Goal: Transaction & Acquisition: Purchase product/service

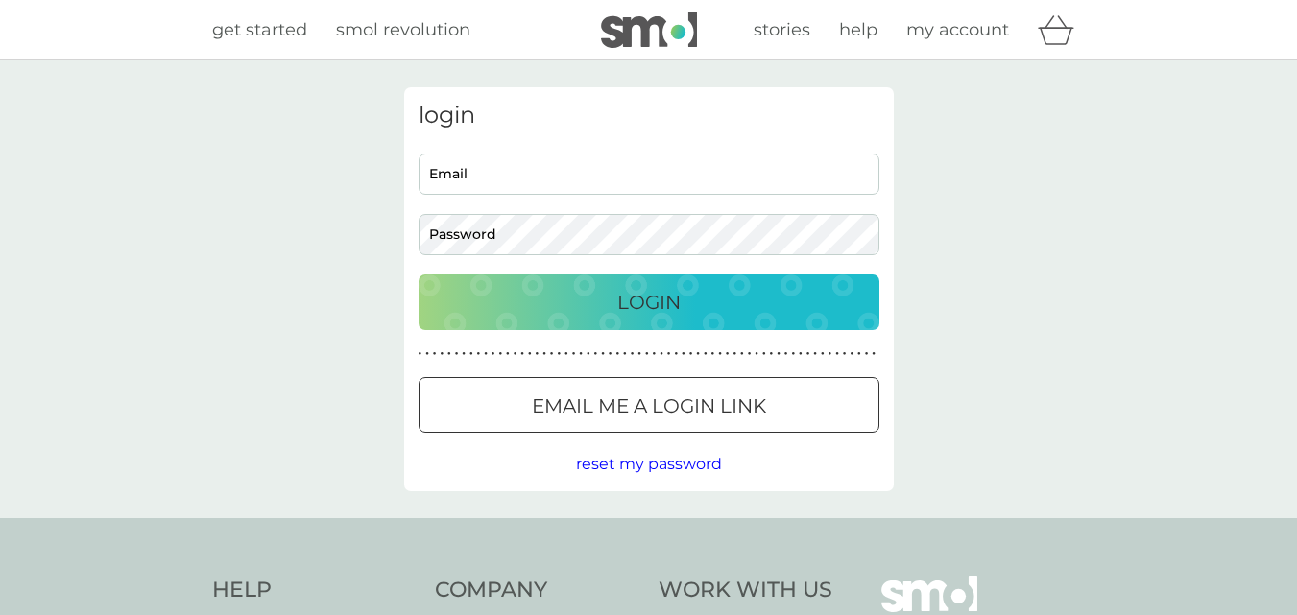
type input "[PERSON_NAME][EMAIL_ADDRESS][DOMAIN_NAME]"
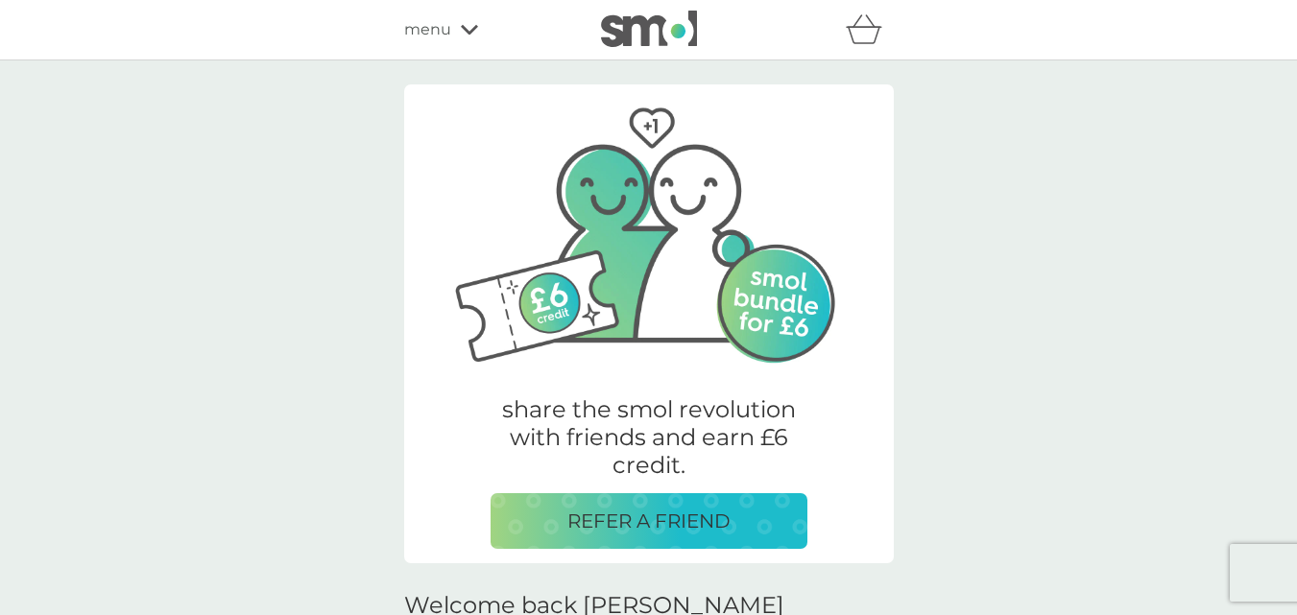
click at [467, 33] on icon at bounding box center [469, 30] width 17 height 10
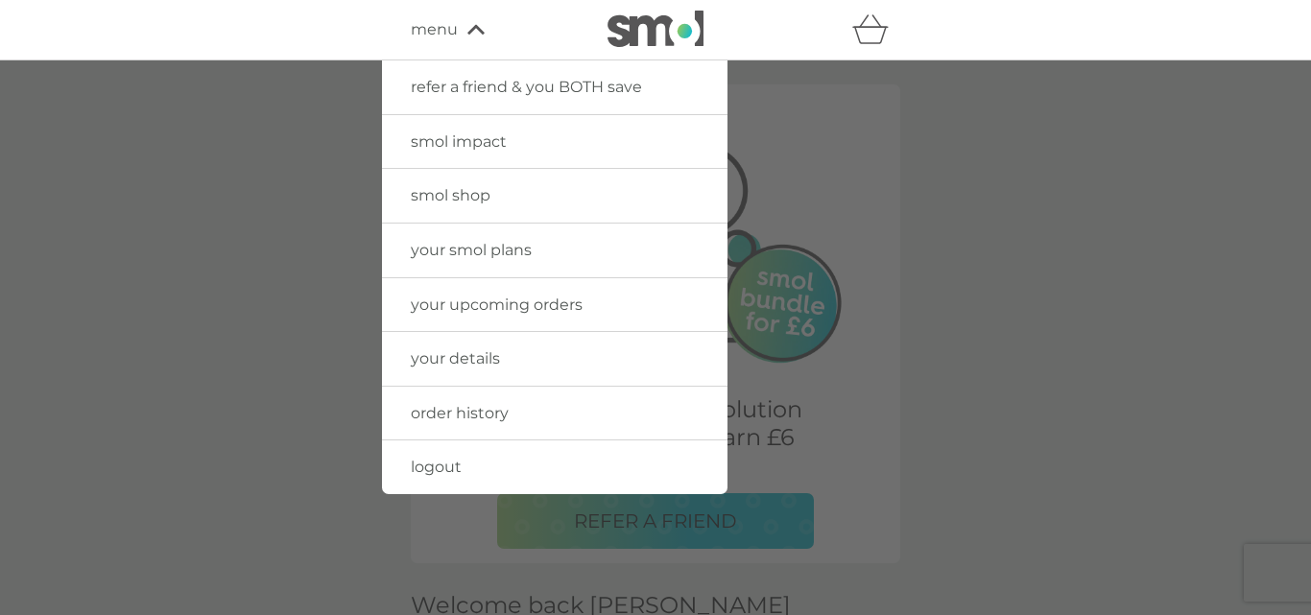
click at [471, 191] on span "smol shop" at bounding box center [451, 195] width 80 height 18
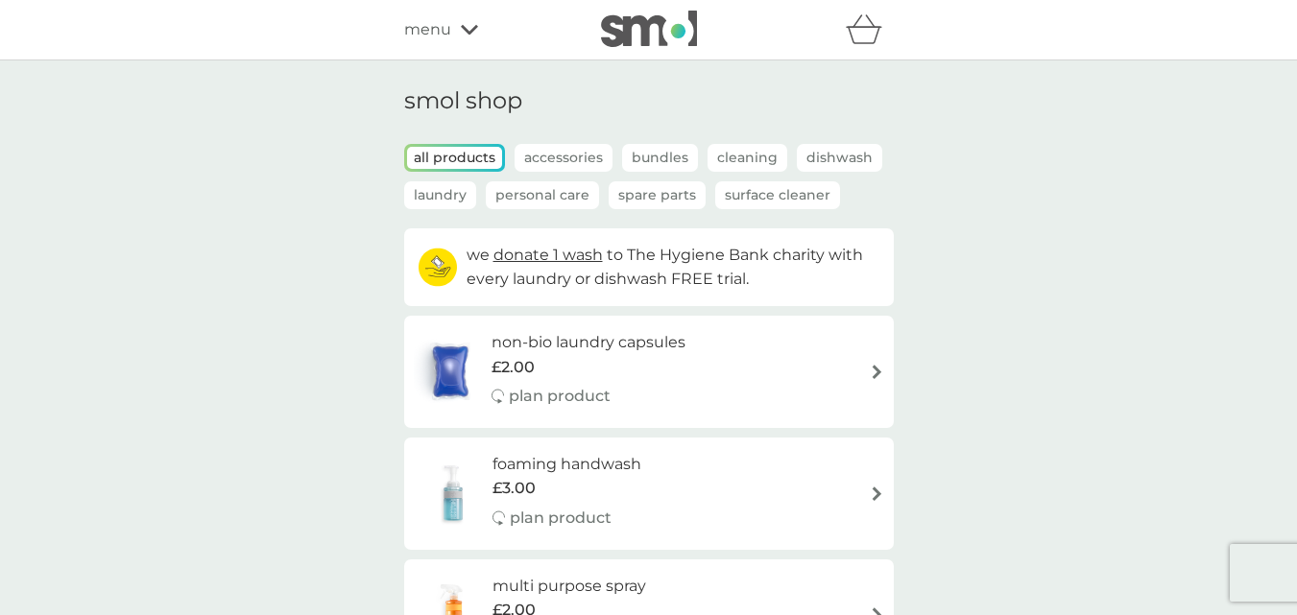
click at [550, 198] on p "Personal Care" at bounding box center [542, 195] width 113 height 28
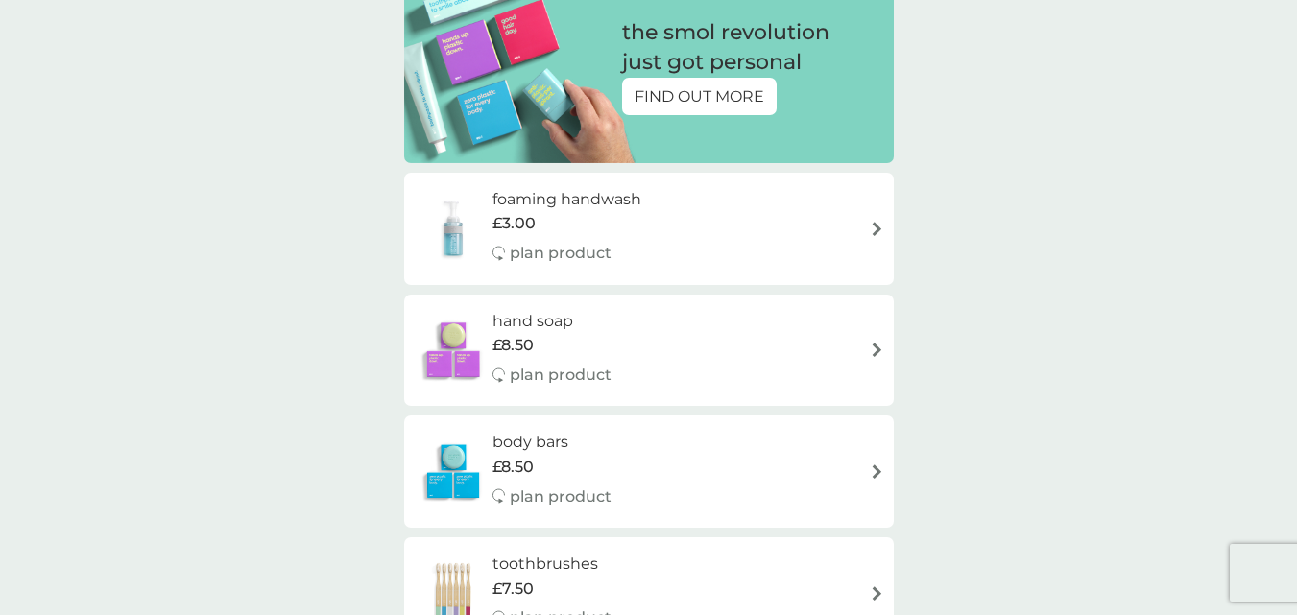
scroll to position [288, 0]
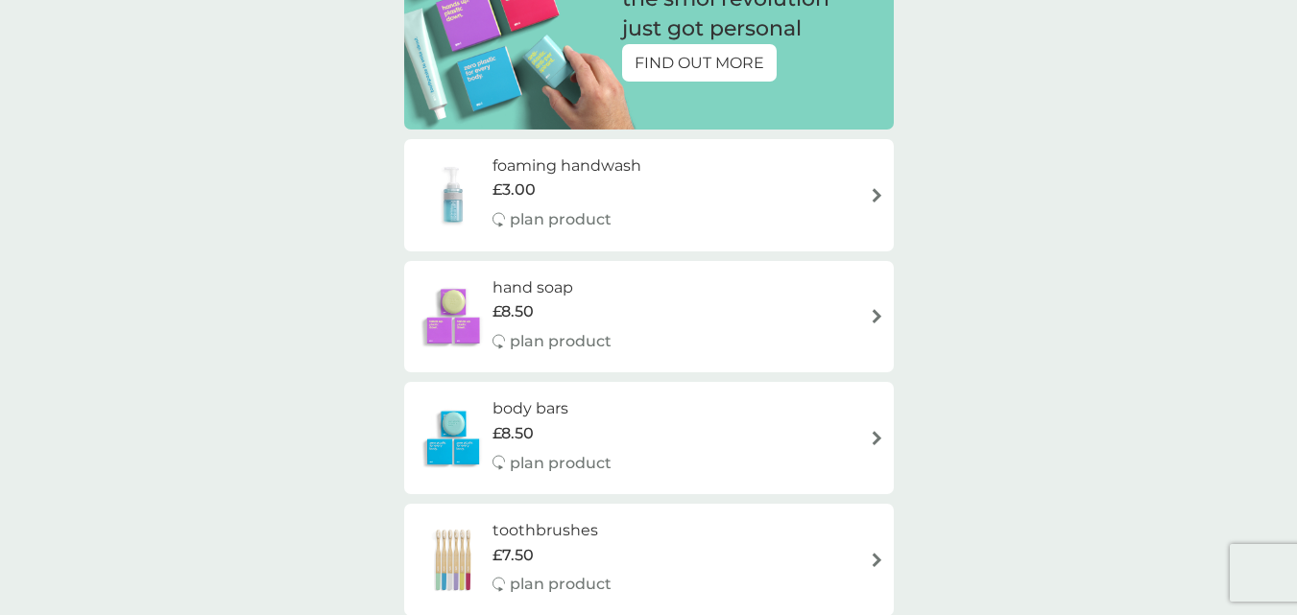
click at [871, 184] on div "foaming handwash £3.00 plan product" at bounding box center [649, 195] width 470 height 83
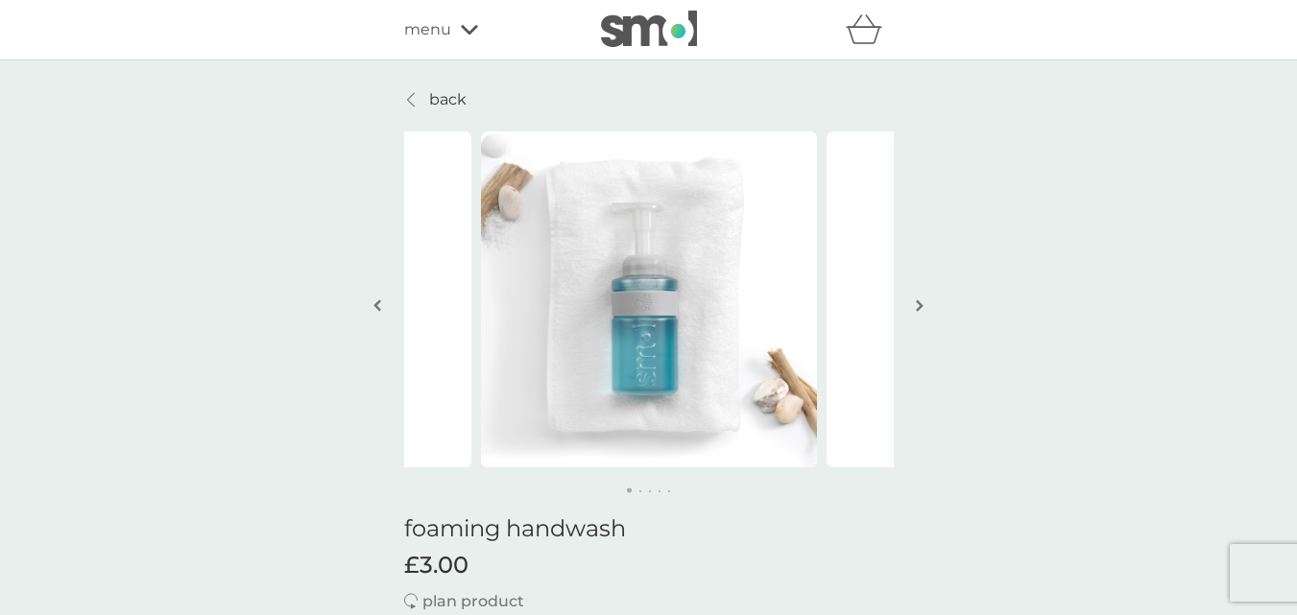
click at [452, 26] on div "menu" at bounding box center [485, 29] width 163 height 25
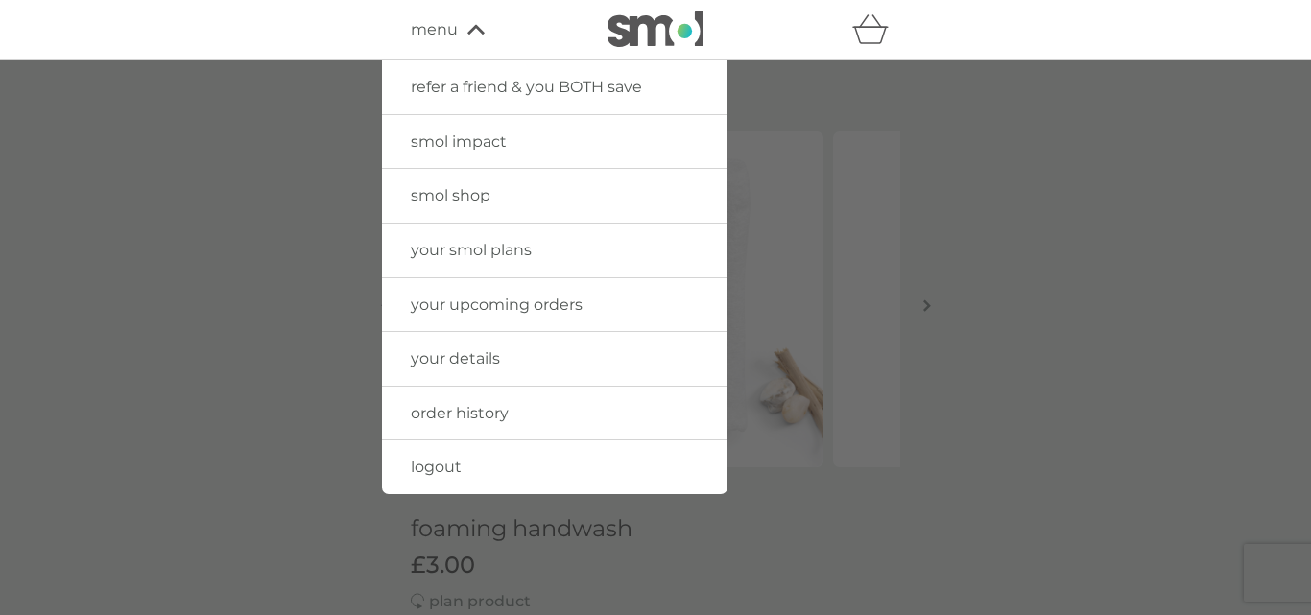
click at [345, 219] on div at bounding box center [655, 367] width 1311 height 615
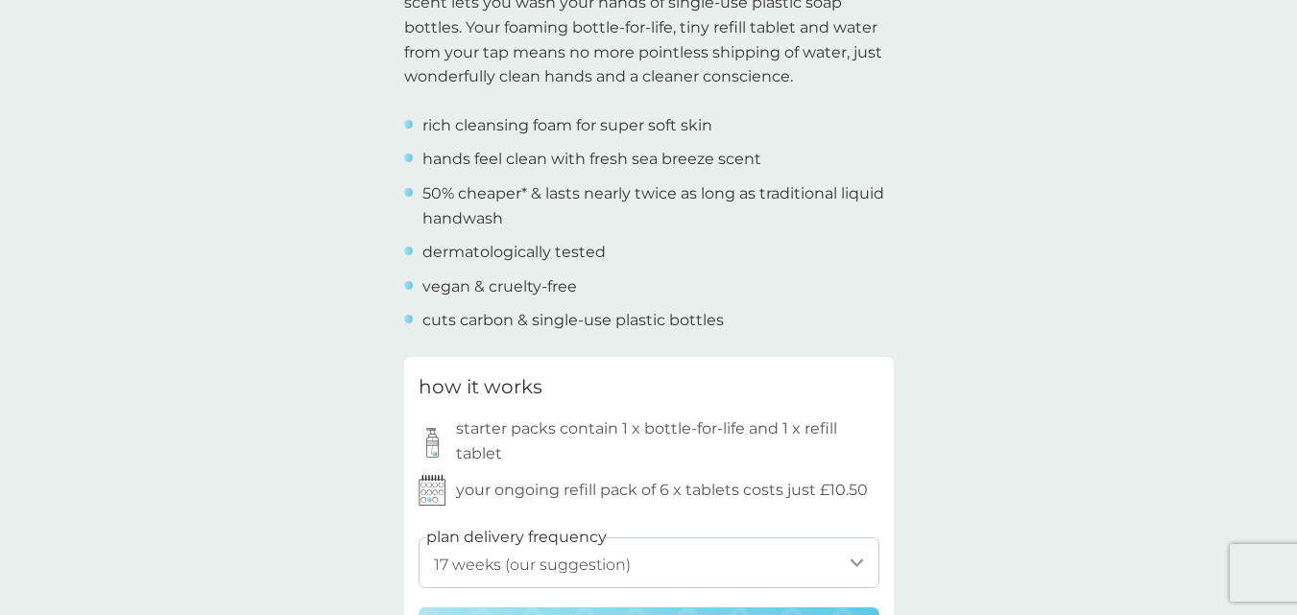
scroll to position [768, 0]
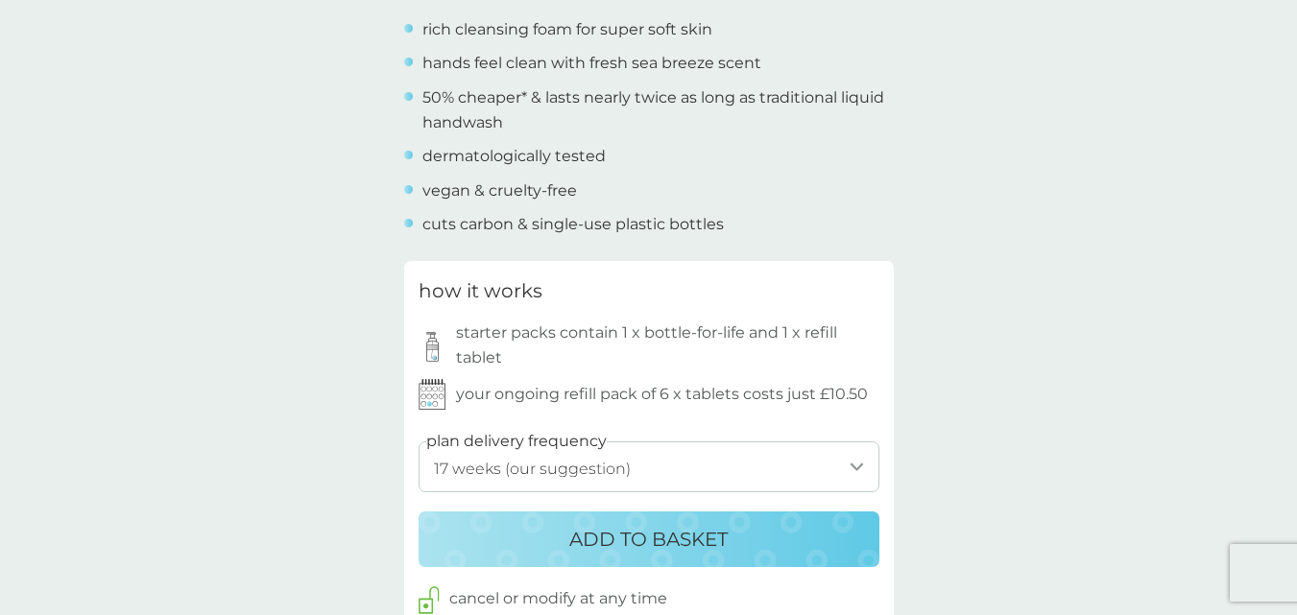
click at [855, 468] on select "1 week 2 weeks 3 weeks 4 weeks 5 weeks 6 weeks 7 weeks 8 weeks 9 weeks 10 weeks…" at bounding box center [648, 466] width 461 height 51
select select "28"
click at [418, 441] on select "1 week 2 weeks 3 weeks 4 weeks 5 weeks 6 weeks 7 weeks 8 weeks 9 weeks 10 weeks…" at bounding box center [648, 466] width 461 height 51
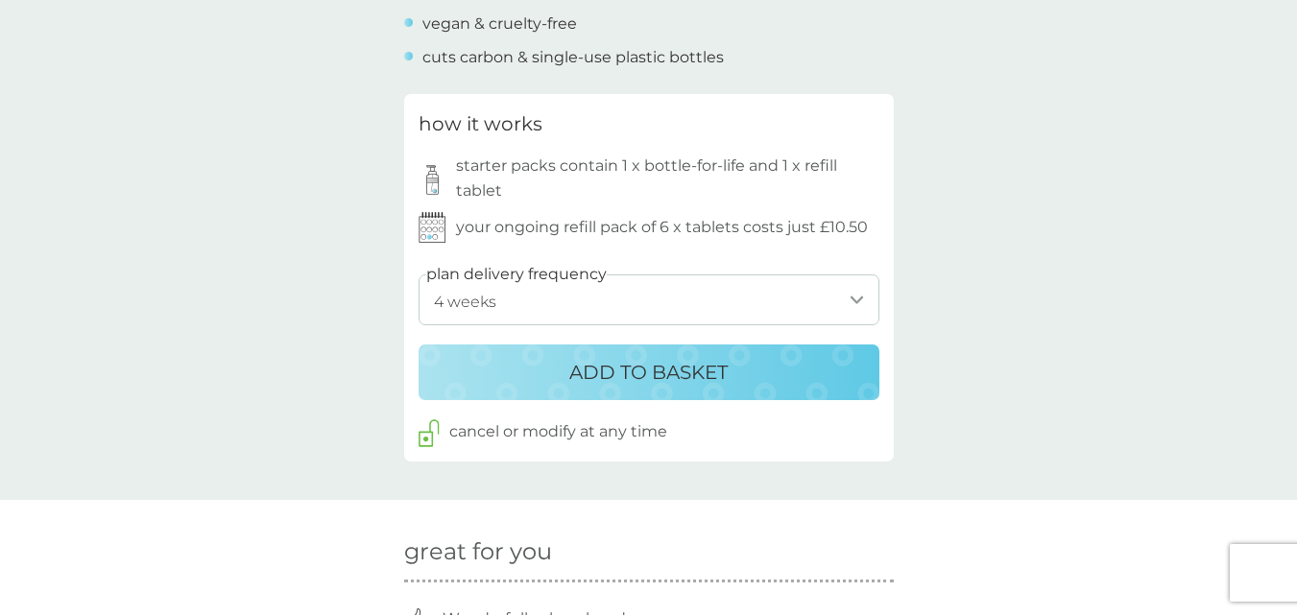
scroll to position [960, 0]
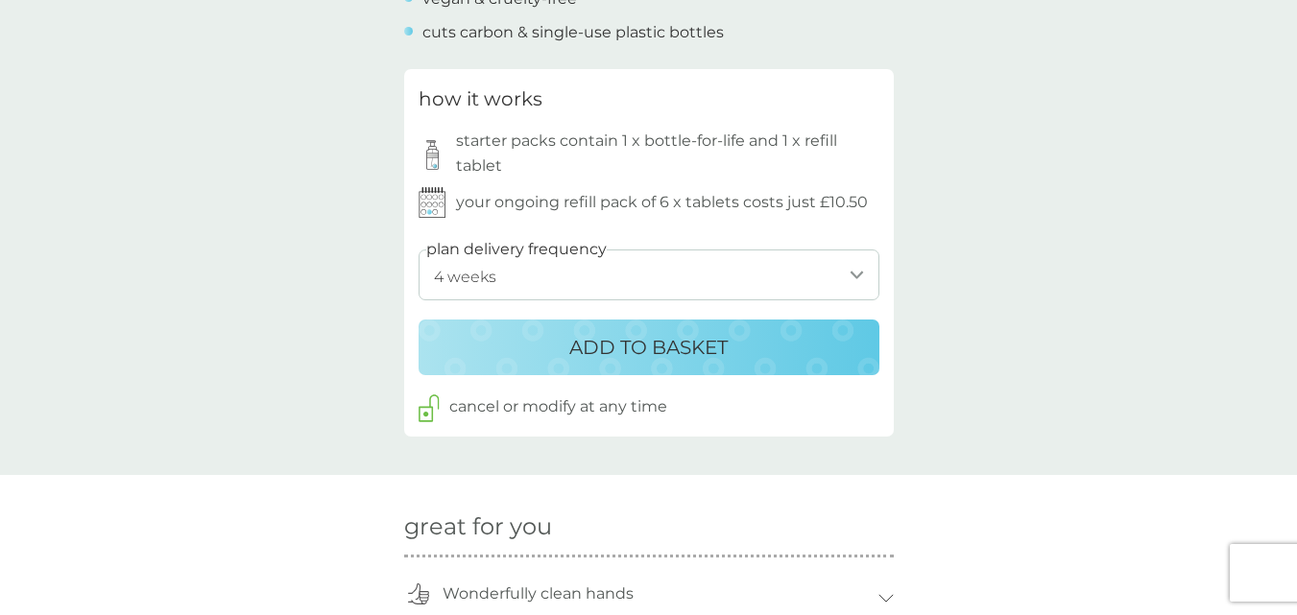
click at [642, 343] on p "ADD TO BASKET" at bounding box center [648, 347] width 158 height 31
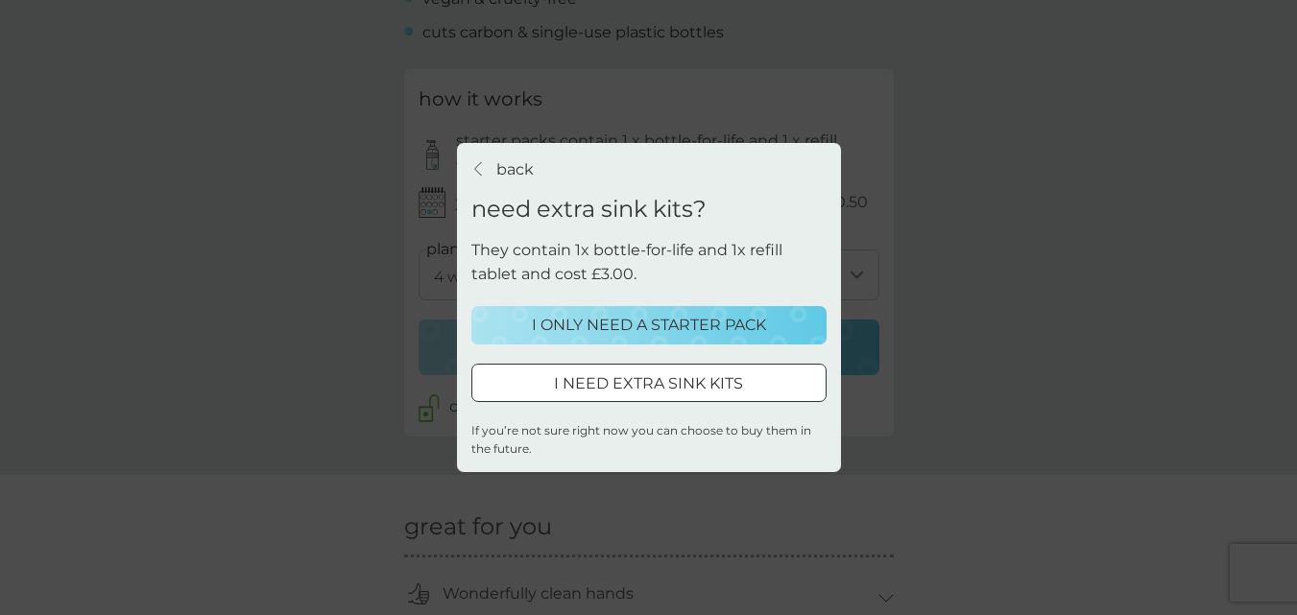
click at [686, 325] on p "I ONLY NEED A STARTER PACK" at bounding box center [649, 325] width 234 height 25
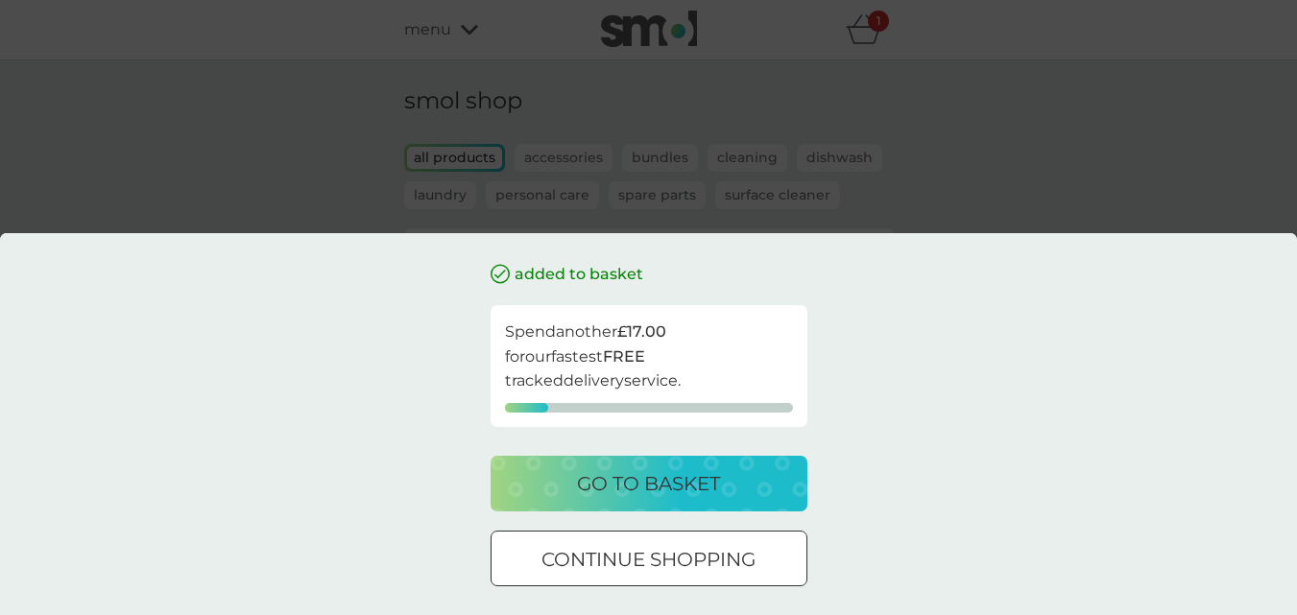
click at [624, 555] on div at bounding box center [648, 560] width 69 height 20
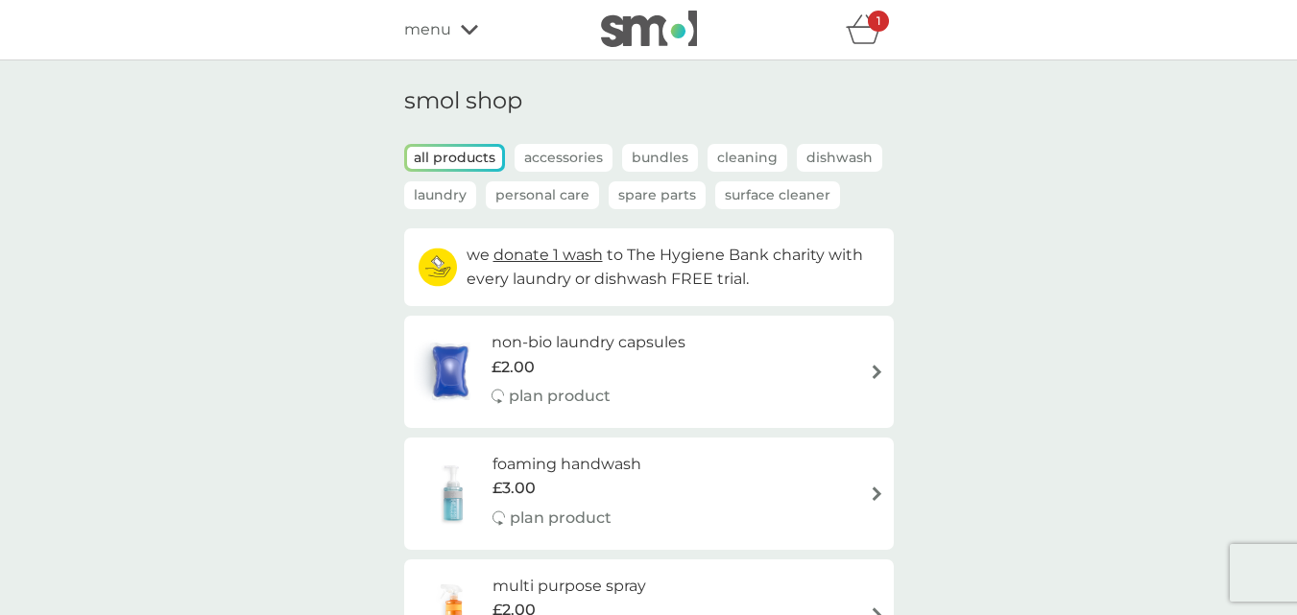
click at [585, 209] on div "all products Accessories Bundles Cleaning Dishwash Laundry Personal Care Spare …" at bounding box center [648, 186] width 489 height 84
click at [586, 195] on p "Personal Care" at bounding box center [542, 195] width 113 height 28
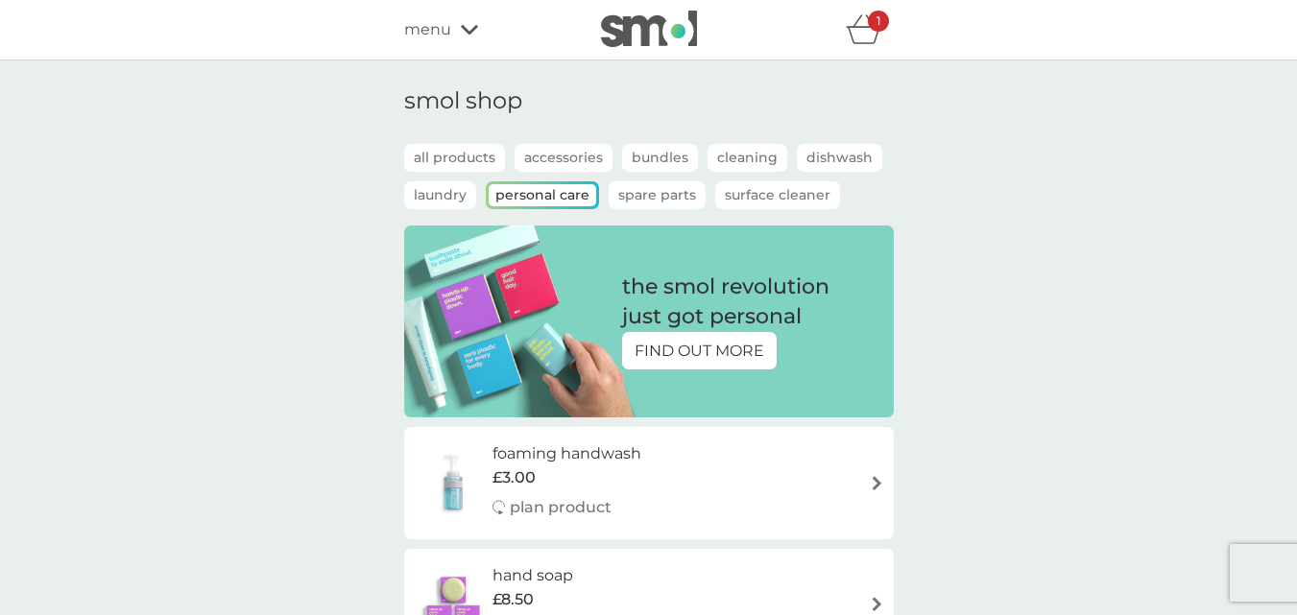
click at [866, 32] on icon "basket" at bounding box center [864, 29] width 36 height 30
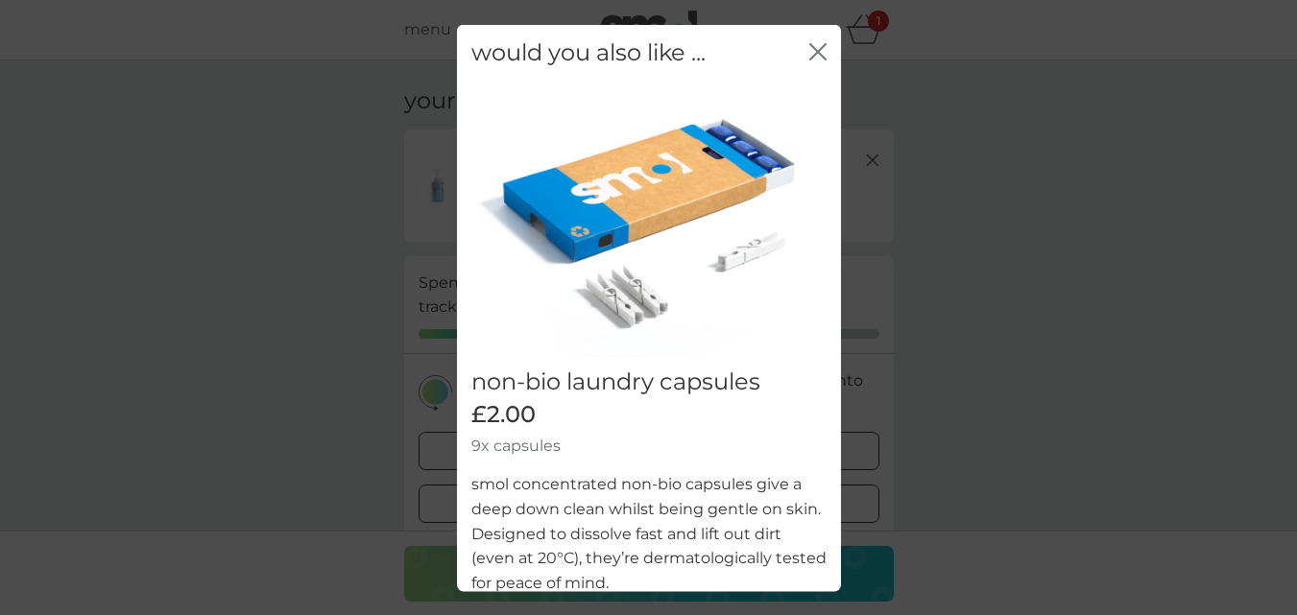
click at [810, 47] on icon "close" at bounding box center [814, 50] width 8 height 15
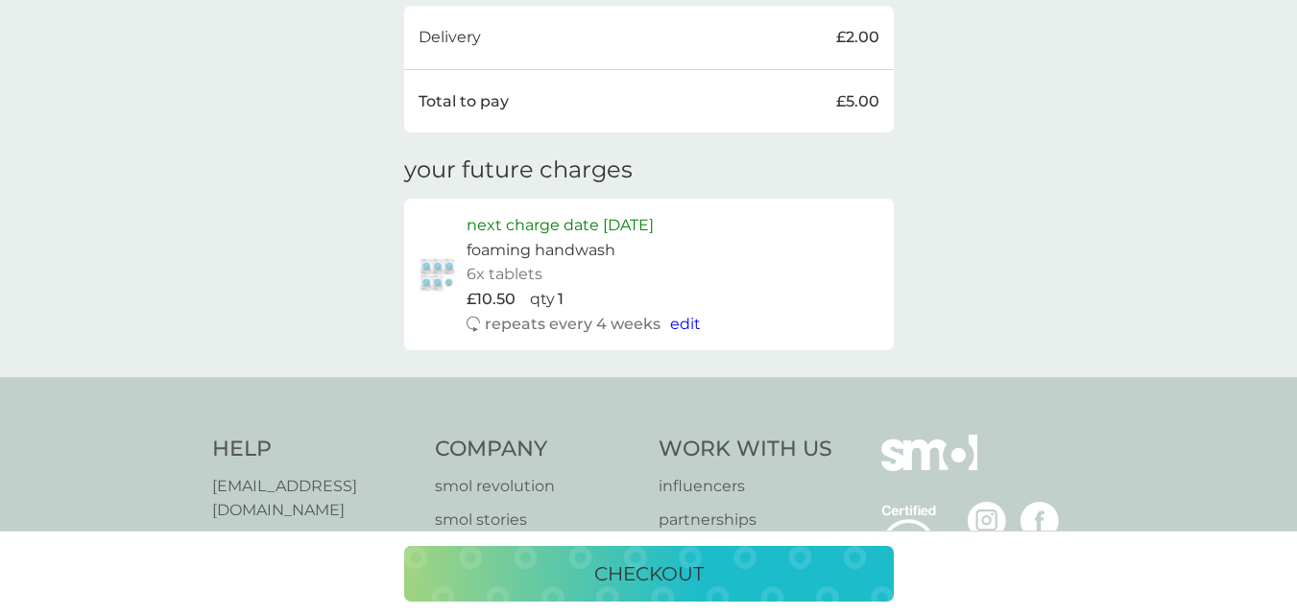
scroll to position [672, 0]
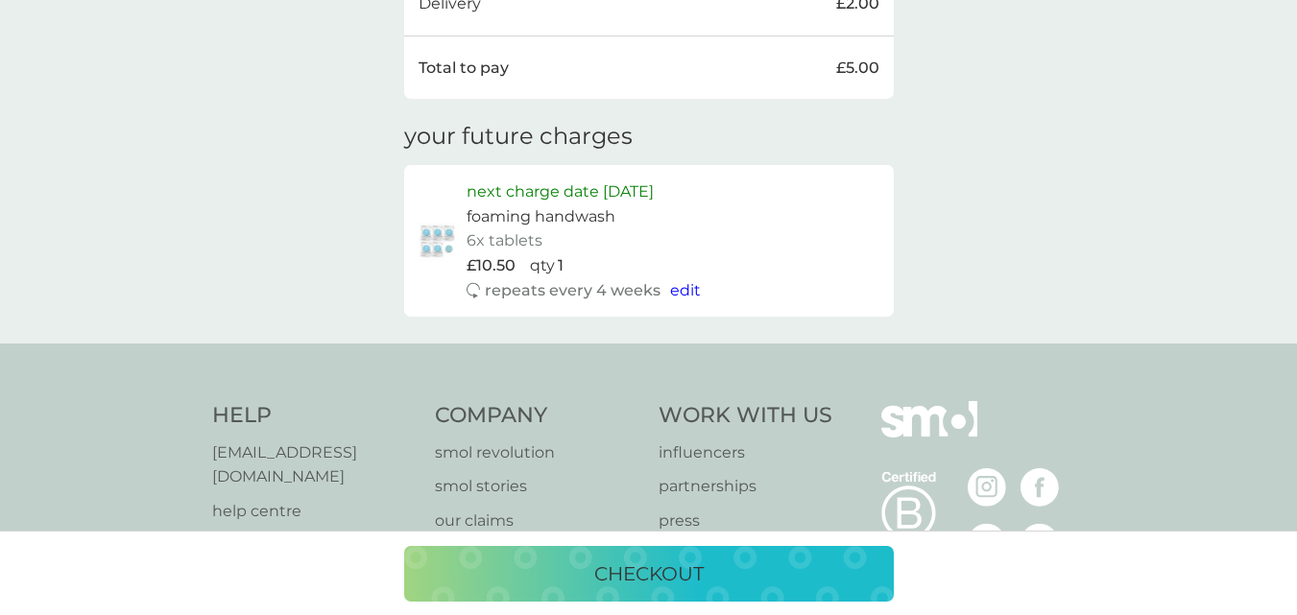
click at [668, 570] on p "checkout" at bounding box center [648, 574] width 109 height 31
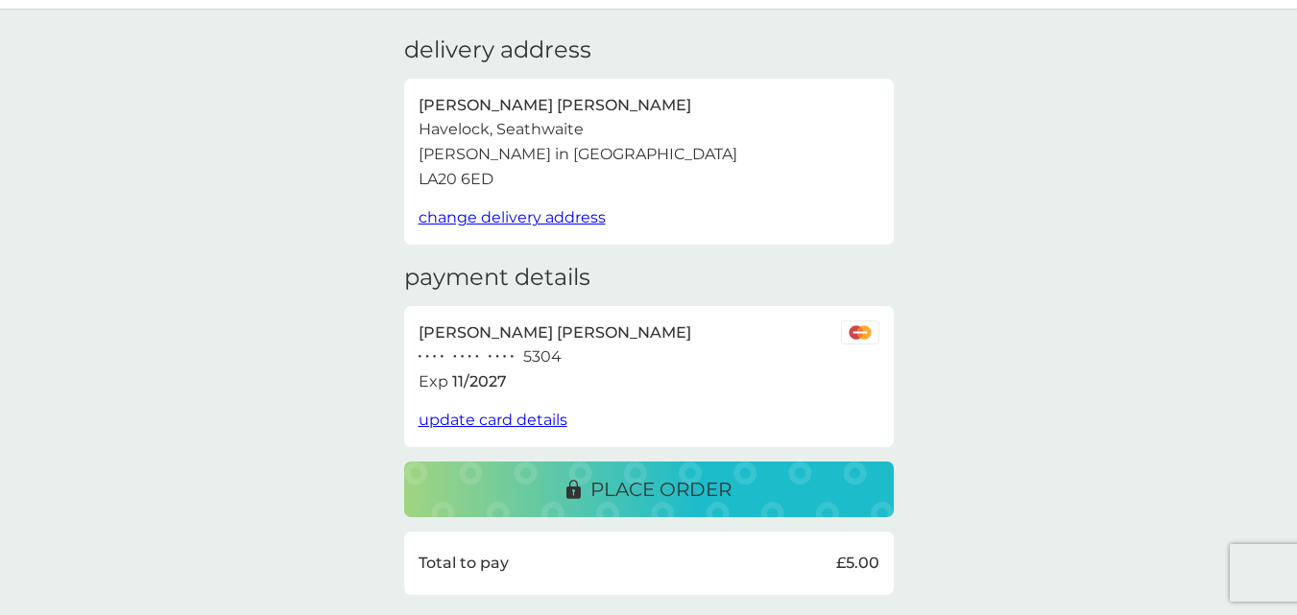
scroll to position [96, 0]
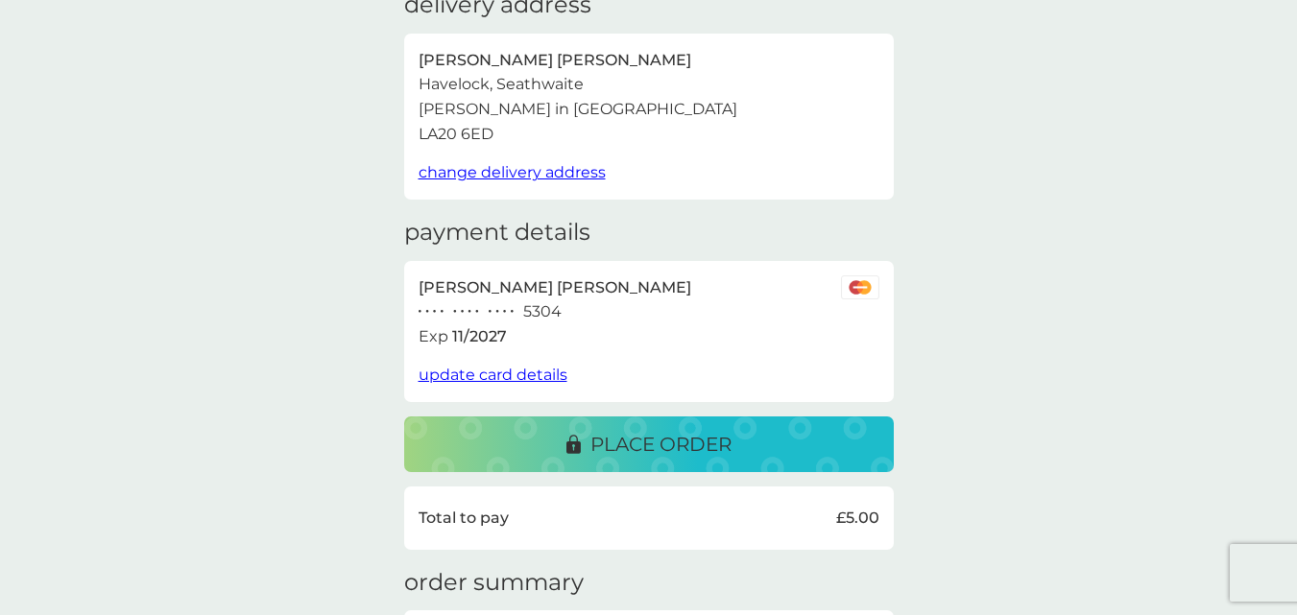
click at [677, 451] on p "place order" at bounding box center [660, 444] width 141 height 31
